Goal: Find specific page/section: Find specific page/section

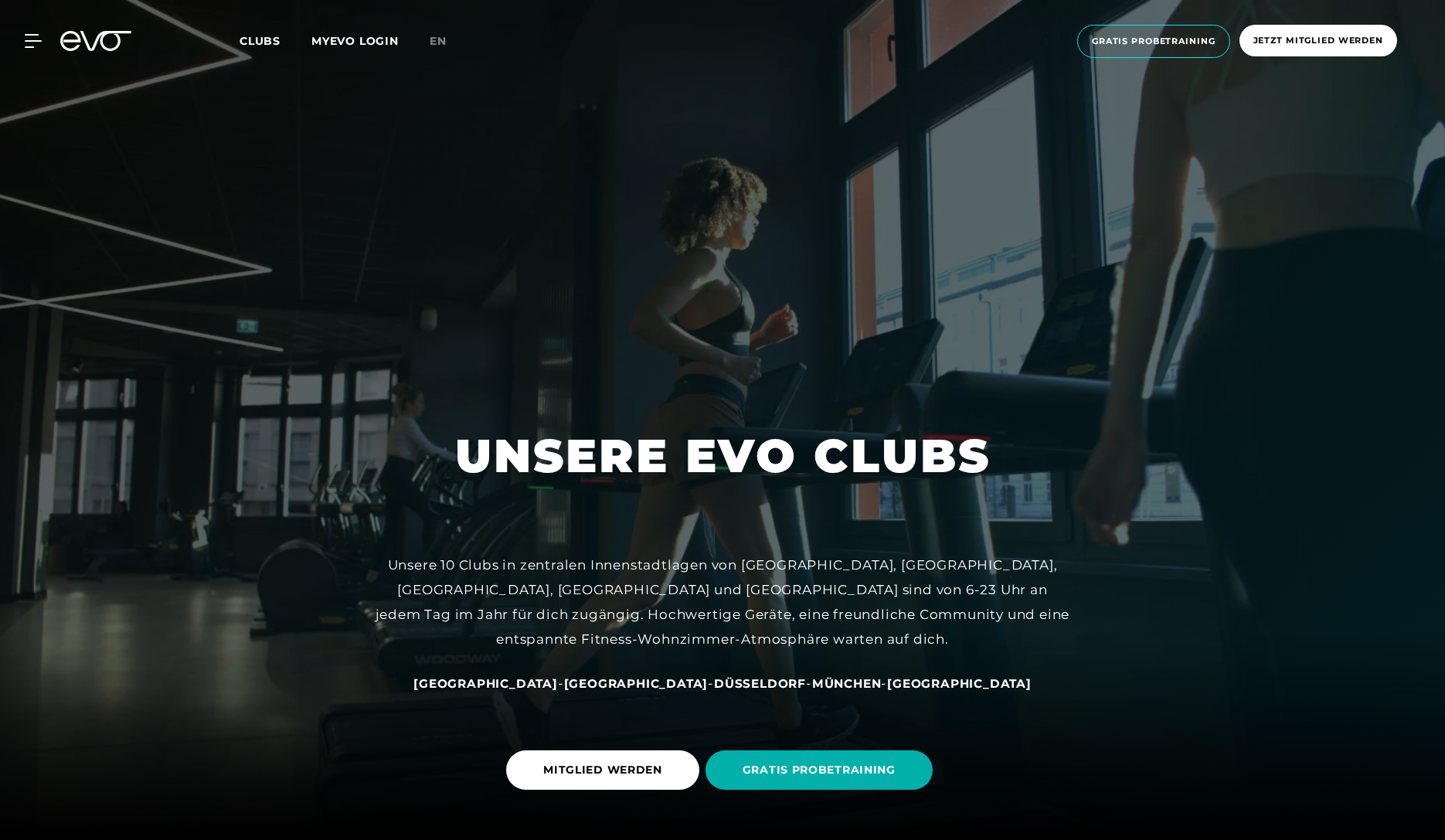
click at [273, 36] on span "Clubs" at bounding box center [260, 41] width 41 height 14
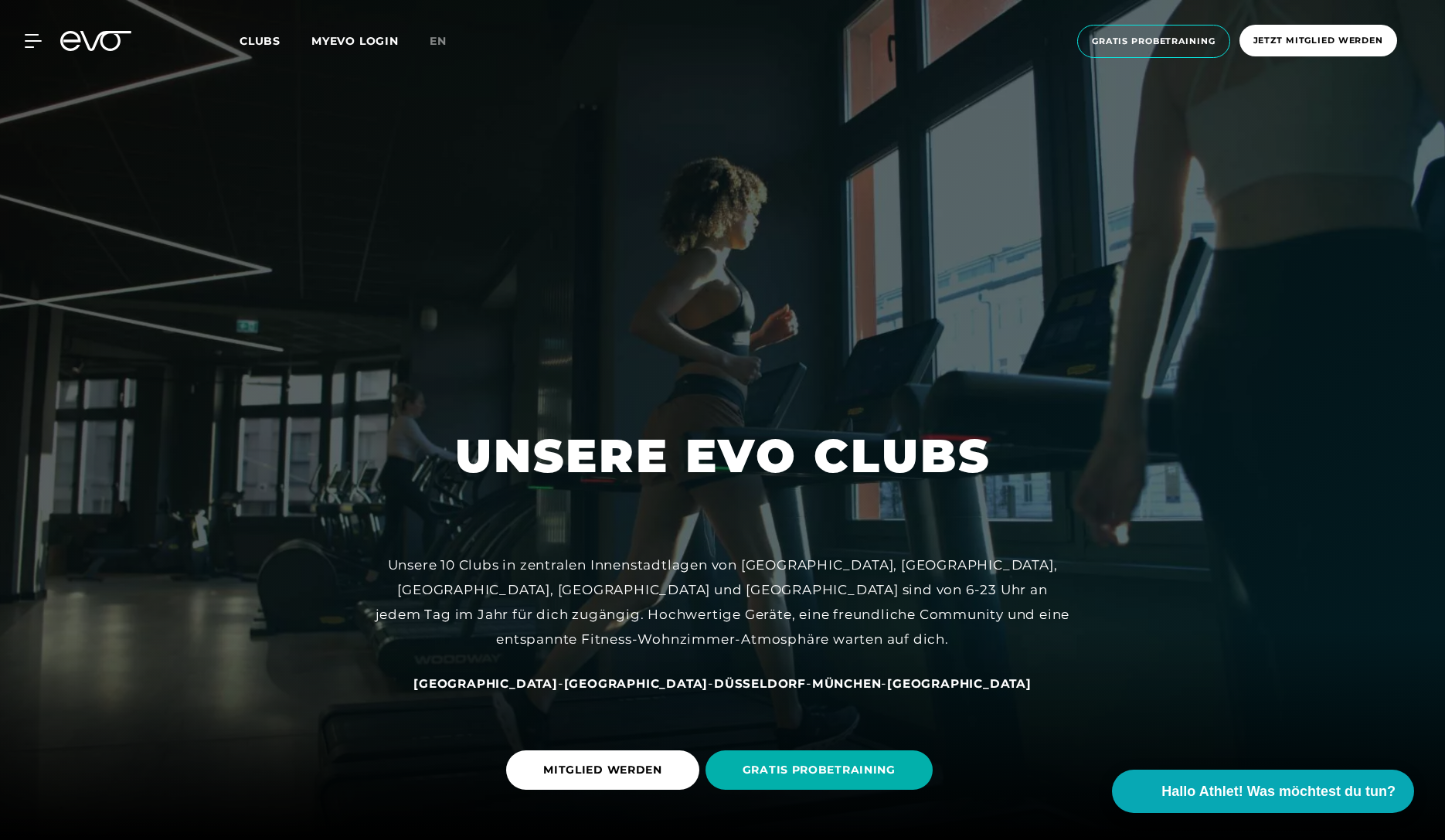
click at [273, 36] on span "Clubs" at bounding box center [260, 41] width 41 height 14
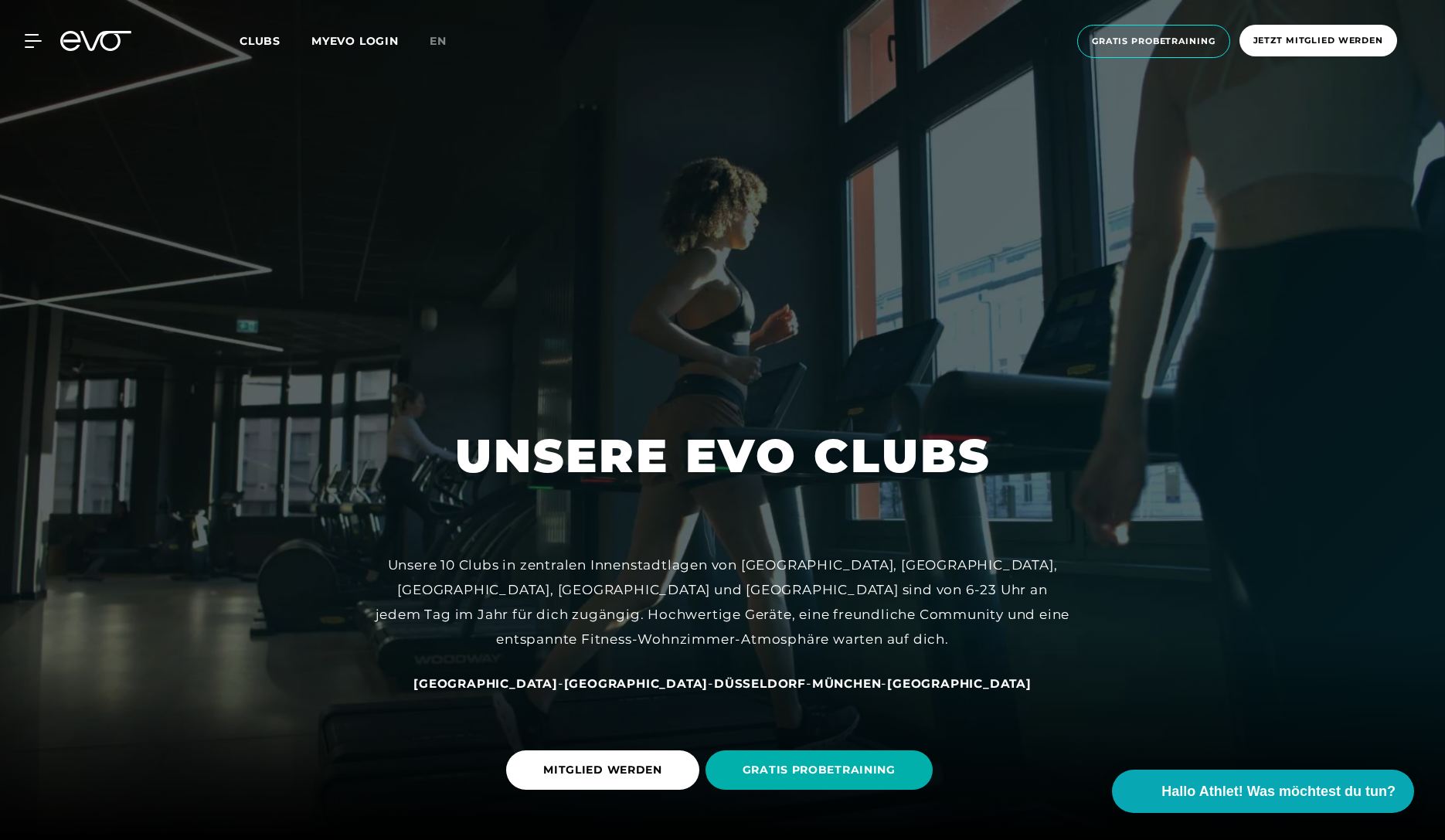
click at [273, 36] on span "Clubs" at bounding box center [260, 41] width 41 height 14
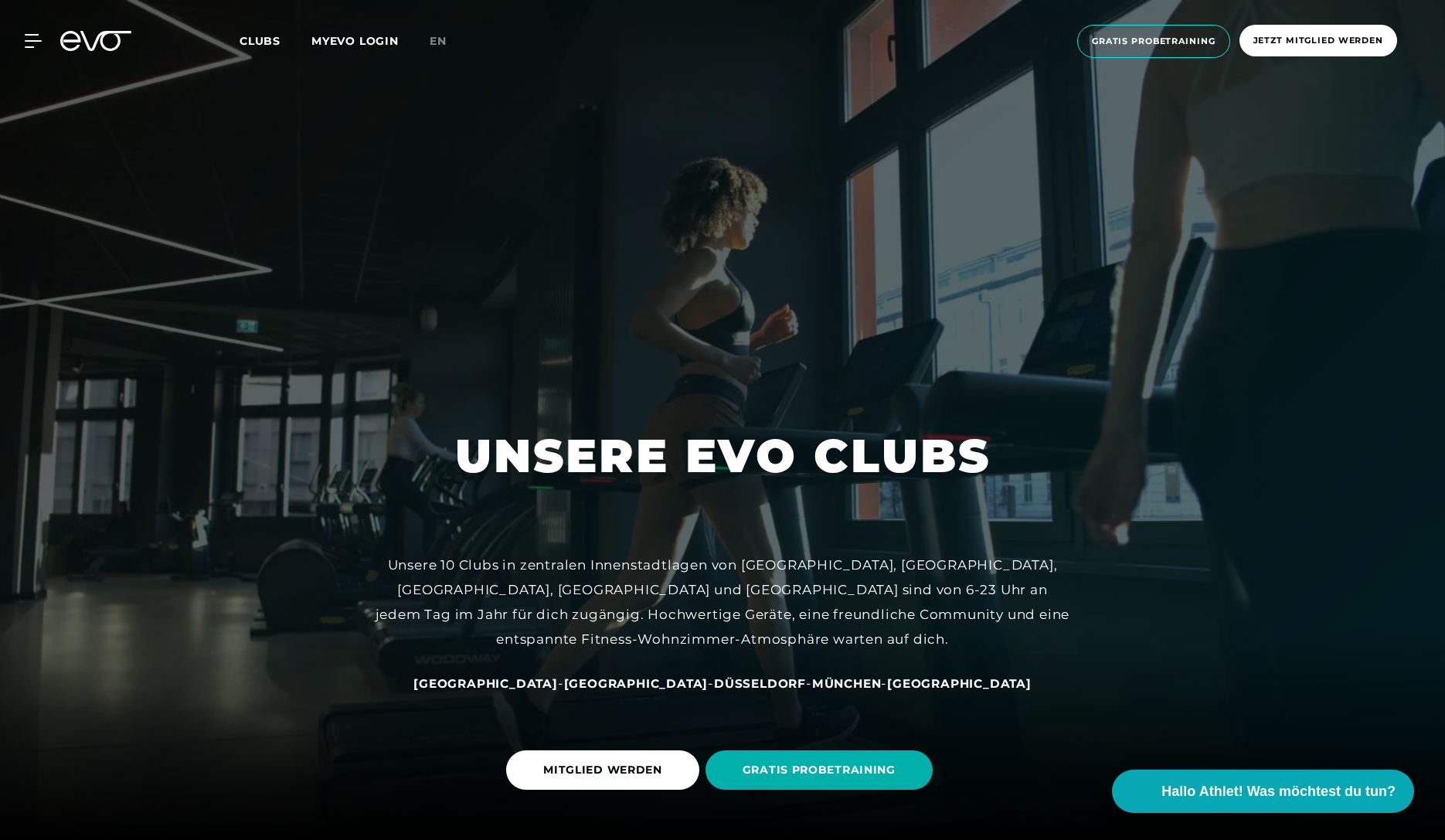
click at [273, 36] on span "Clubs" at bounding box center [260, 41] width 41 height 14
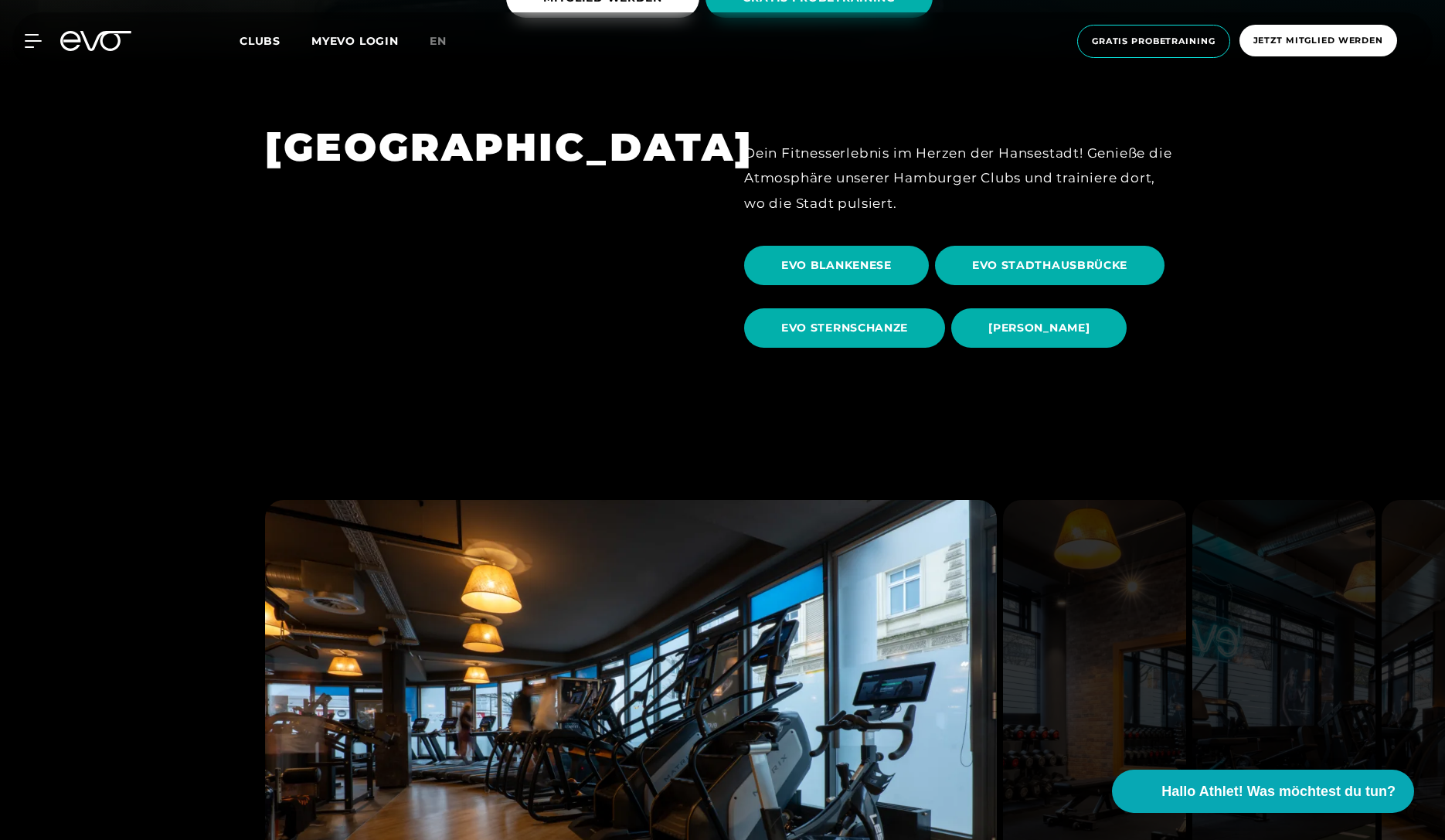
scroll to position [773, 0]
click at [798, 269] on span "EVO BLANKENESE" at bounding box center [836, 264] width 110 height 16
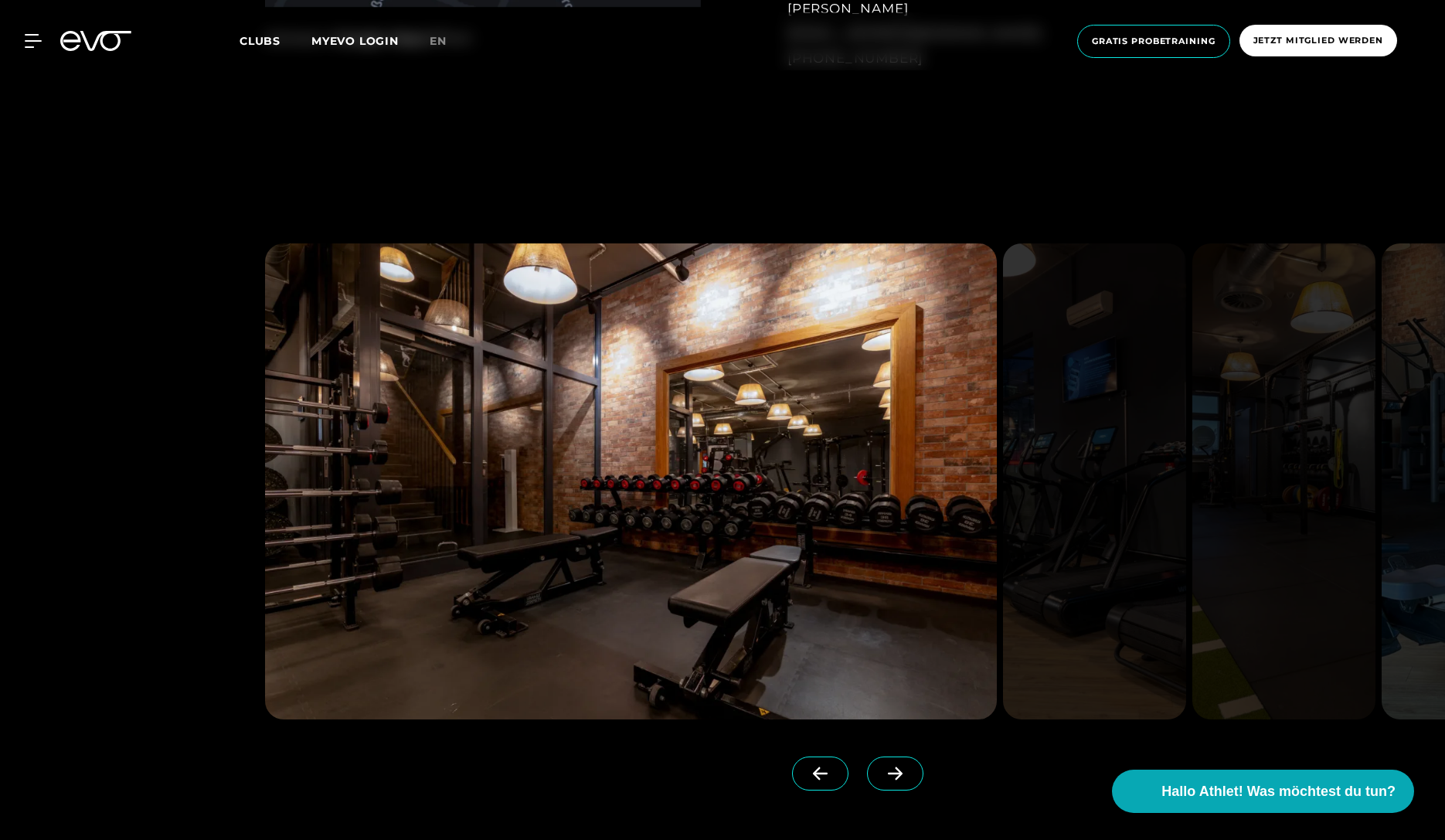
scroll to position [1545, 0]
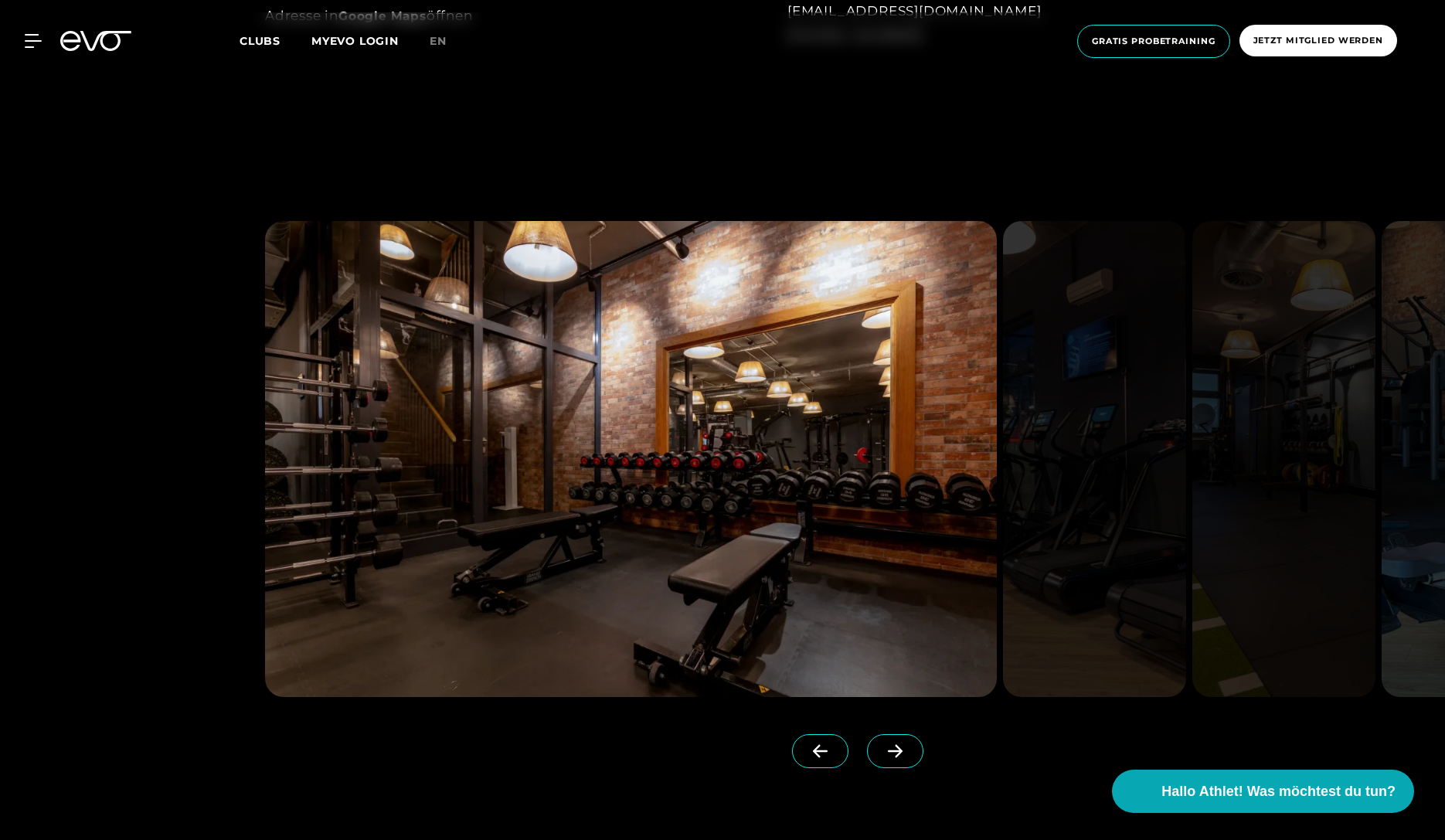
click at [871, 767] on span at bounding box center [895, 751] width 56 height 34
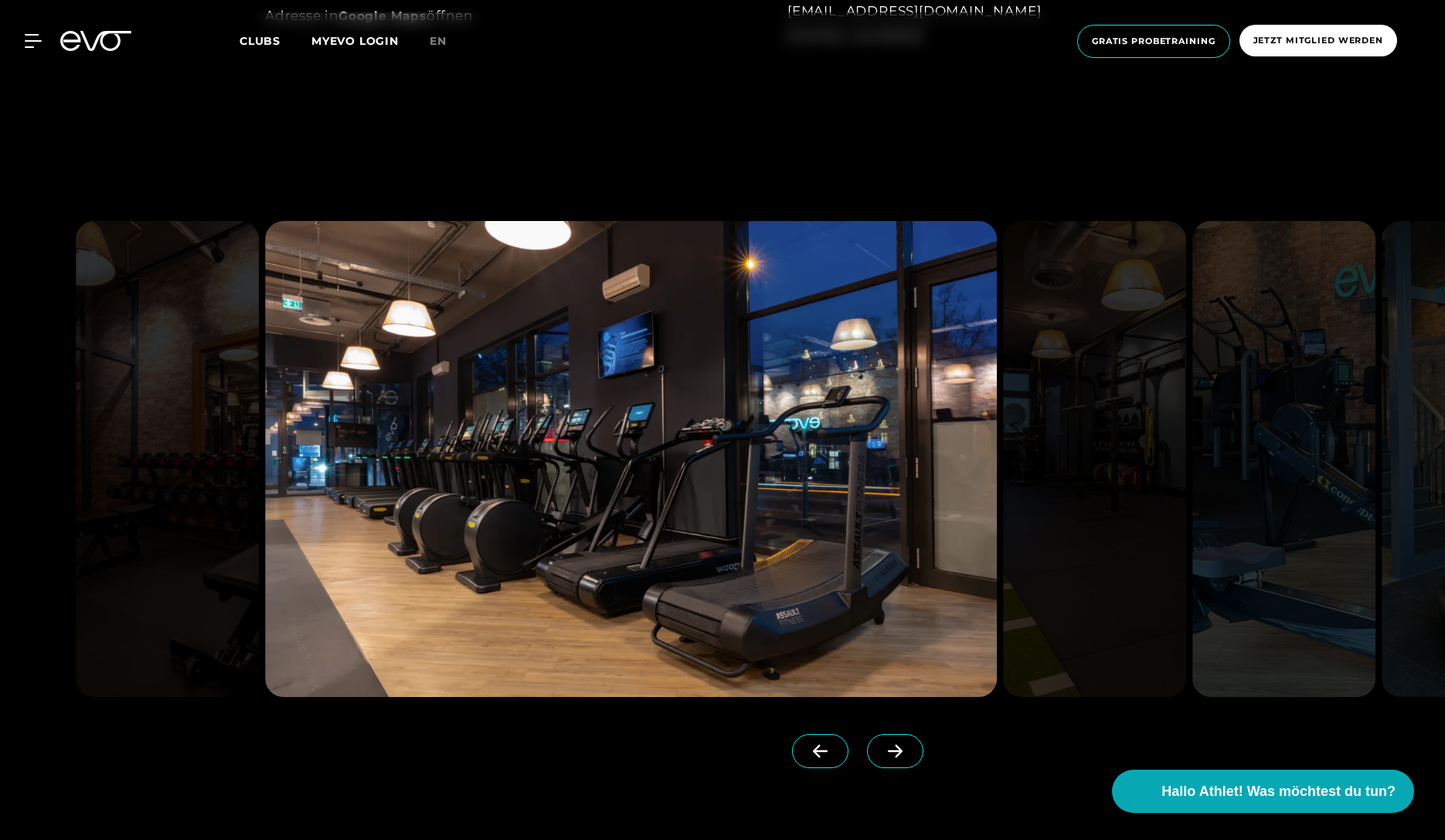
click at [871, 767] on span at bounding box center [895, 751] width 56 height 34
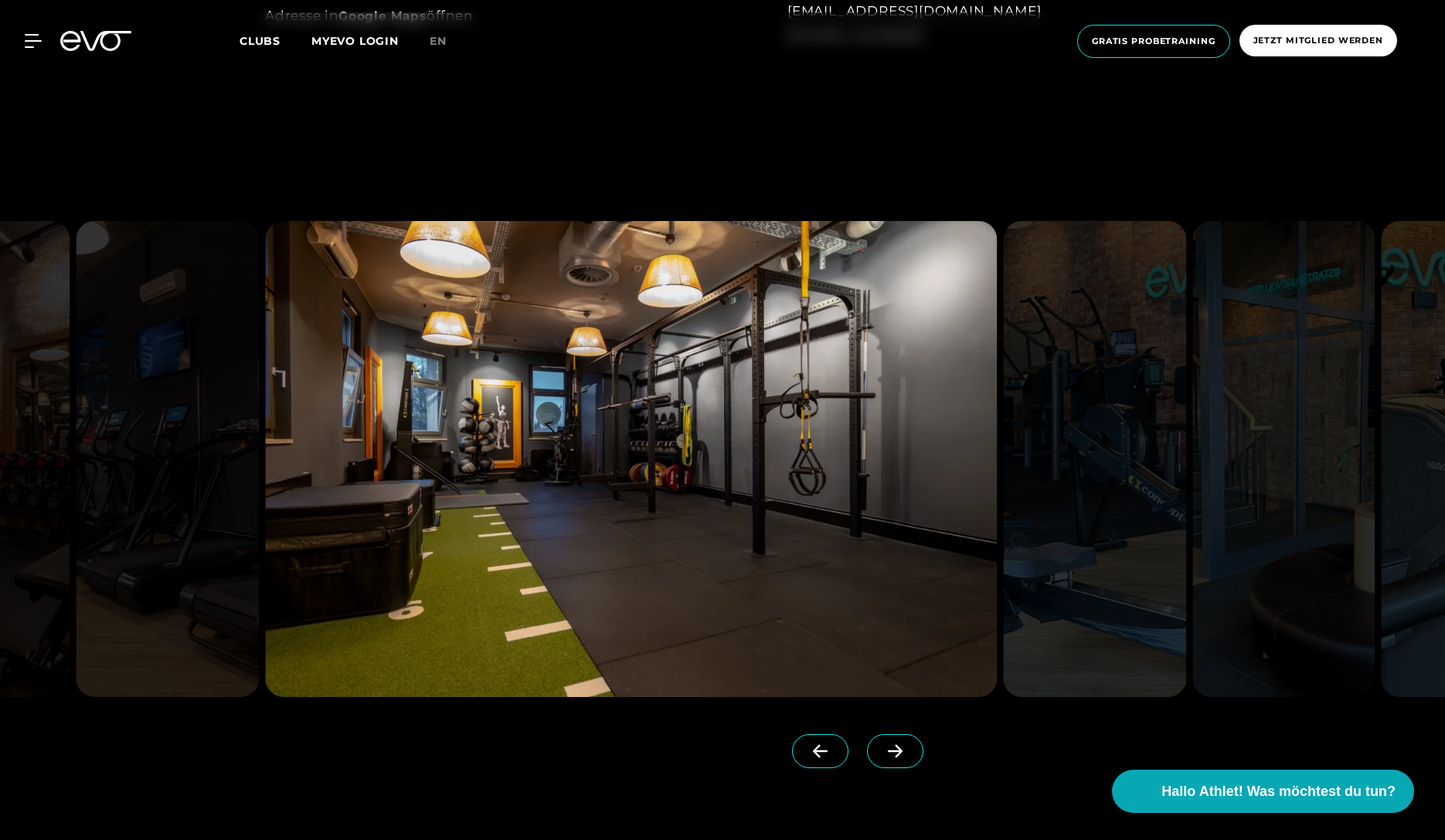
click at [871, 767] on span at bounding box center [895, 751] width 56 height 34
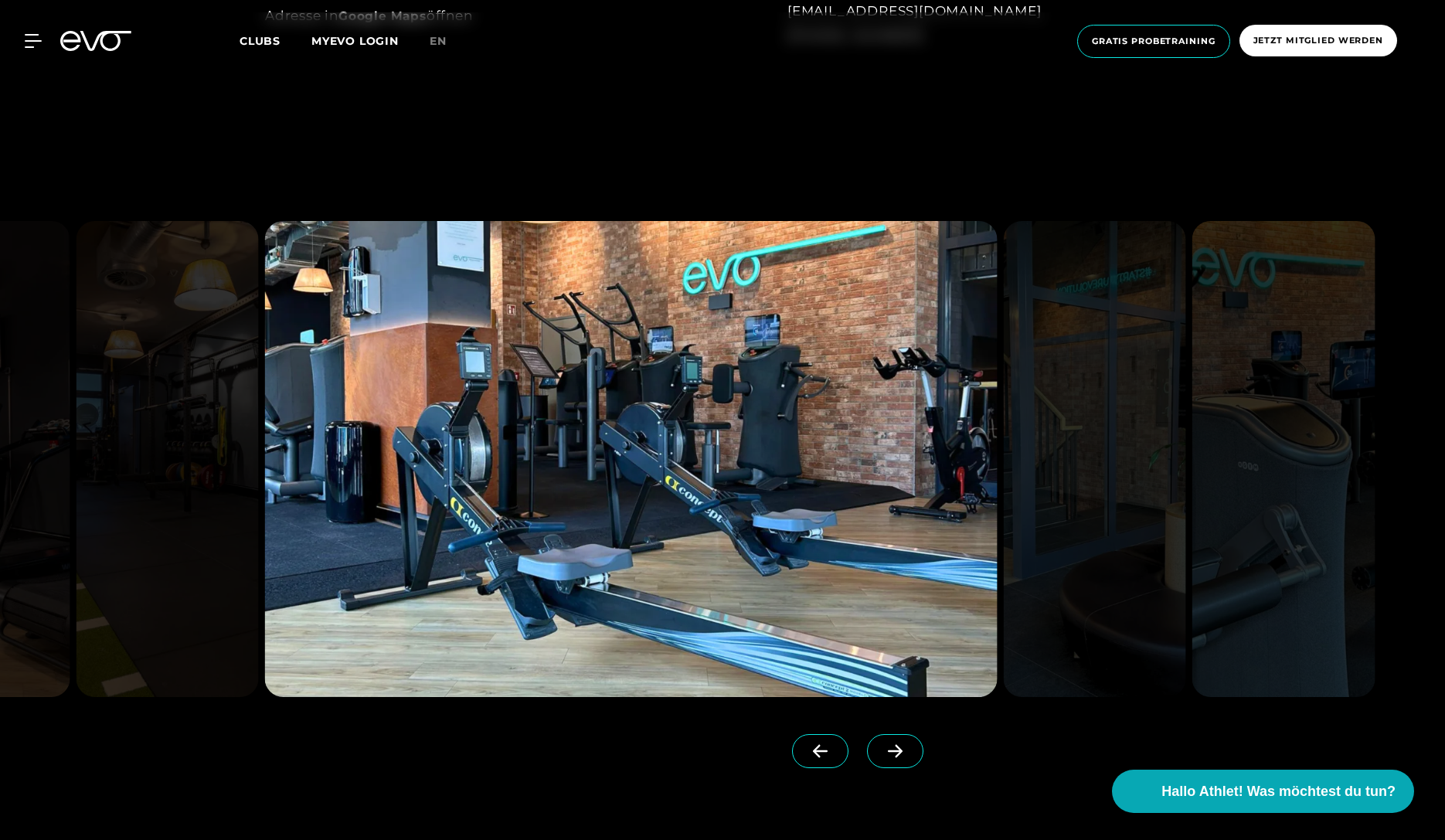
click at [871, 767] on span at bounding box center [895, 751] width 56 height 34
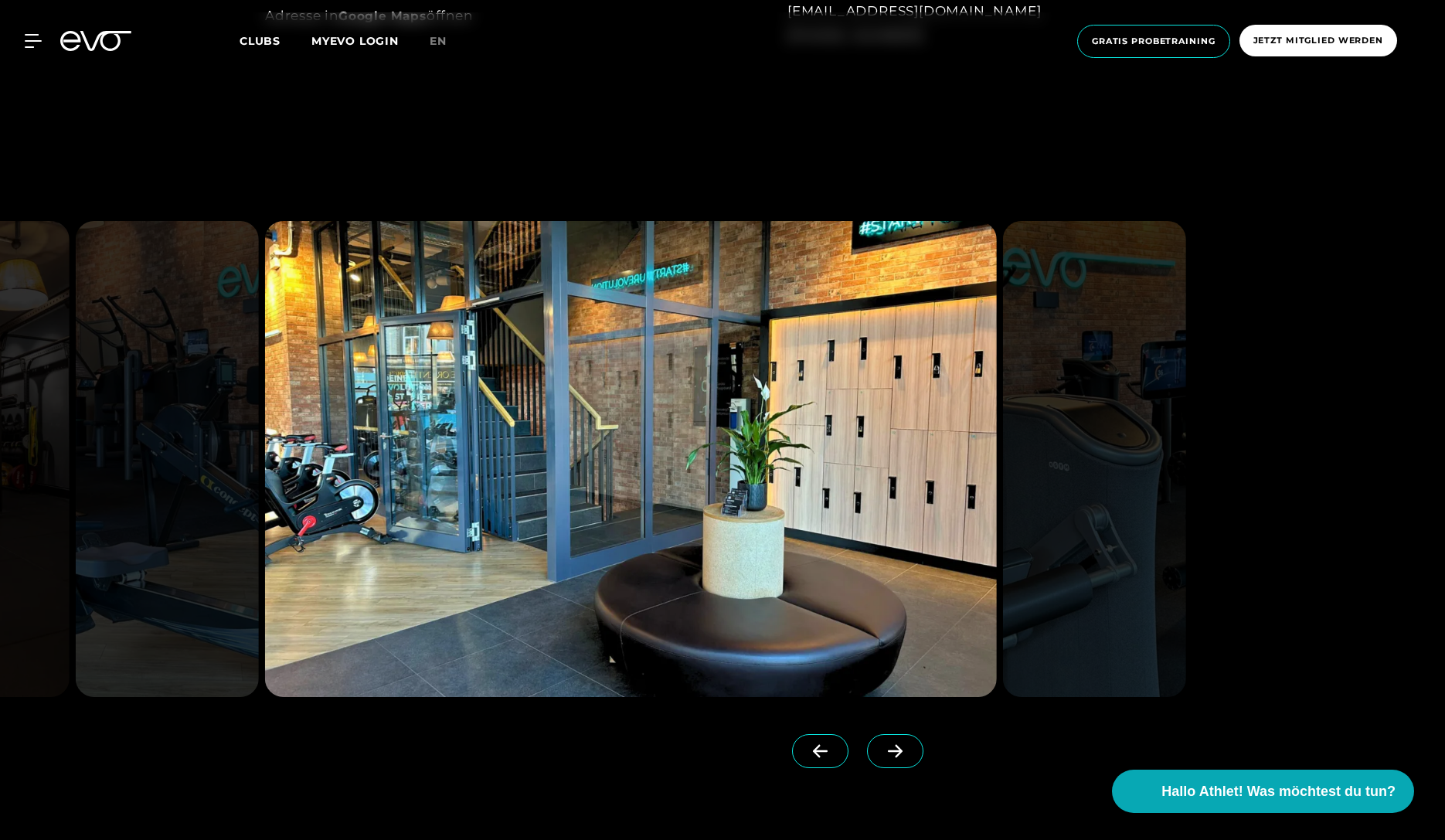
click at [871, 767] on span at bounding box center [895, 751] width 56 height 34
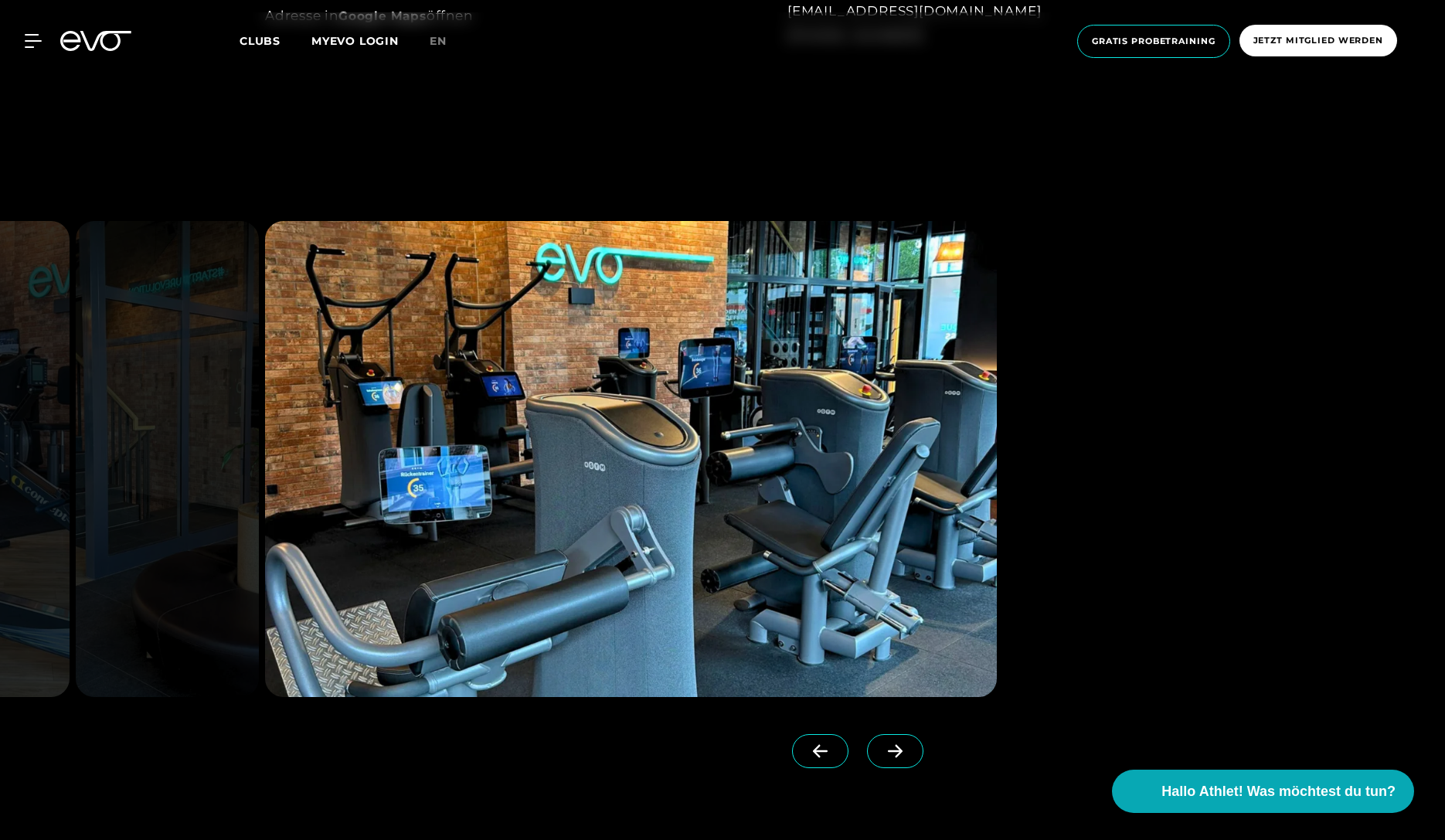
click at [871, 767] on span at bounding box center [895, 751] width 56 height 34
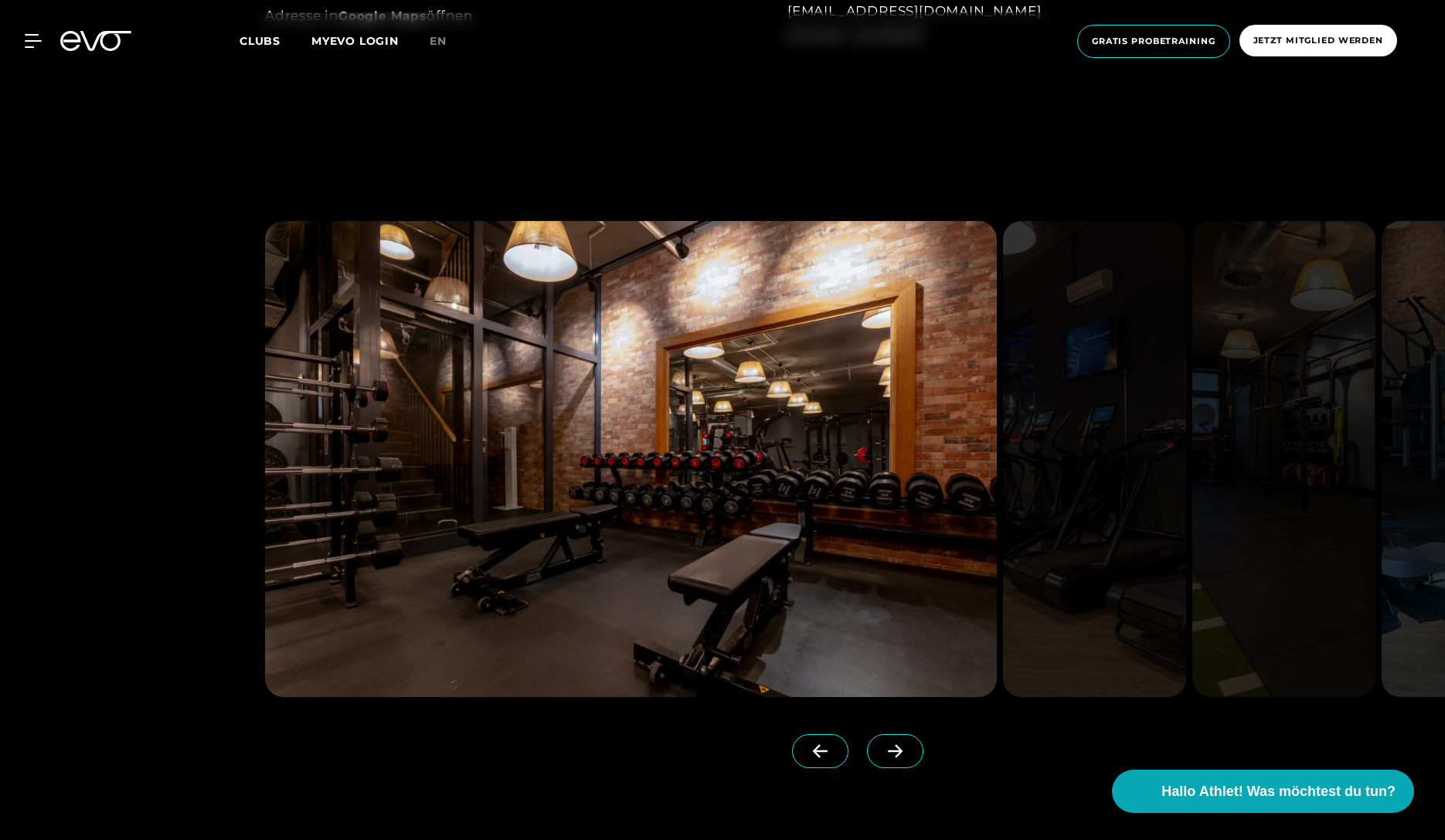
click at [101, 477] on div at bounding box center [722, 495] width 1445 height 720
